Goal: Navigation & Orientation: Find specific page/section

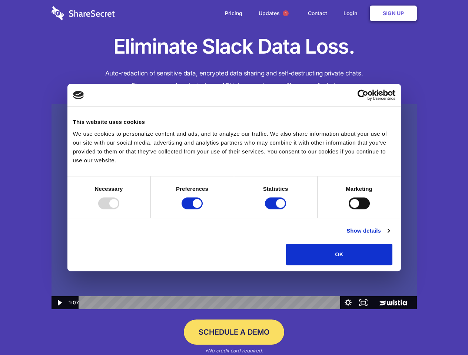
click at [234, 178] on img at bounding box center [233, 206] width 365 height 205
click at [119, 210] on div at bounding box center [108, 204] width 21 height 12
click at [202, 210] on input "Preferences" at bounding box center [191, 204] width 21 height 12
checkbox input "false"
click at [276, 210] on input "Statistics" at bounding box center [275, 204] width 21 height 12
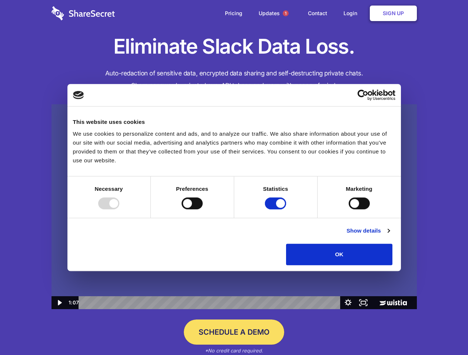
checkbox input "false"
click at [348, 210] on input "Marketing" at bounding box center [358, 204] width 21 height 12
checkbox input "true"
click at [389, 235] on link "Show details" at bounding box center [367, 231] width 43 height 9
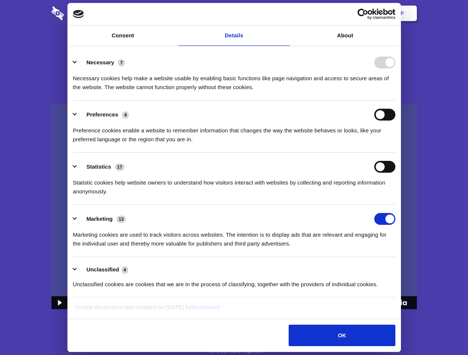
click at [395, 144] on div "Preference cookies enable a website to remember information that changes the wa…" at bounding box center [234, 132] width 322 height 23
click at [285, 13] on span "1" at bounding box center [285, 13] width 6 height 6
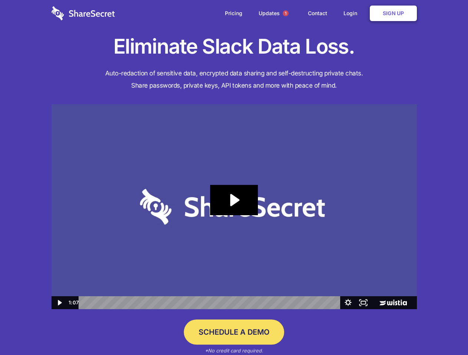
click at [234, 207] on icon "Play Video: Sharesecret Slack Extension" at bounding box center [233, 200] width 47 height 30
